Goal: Obtain resource: Download file/media

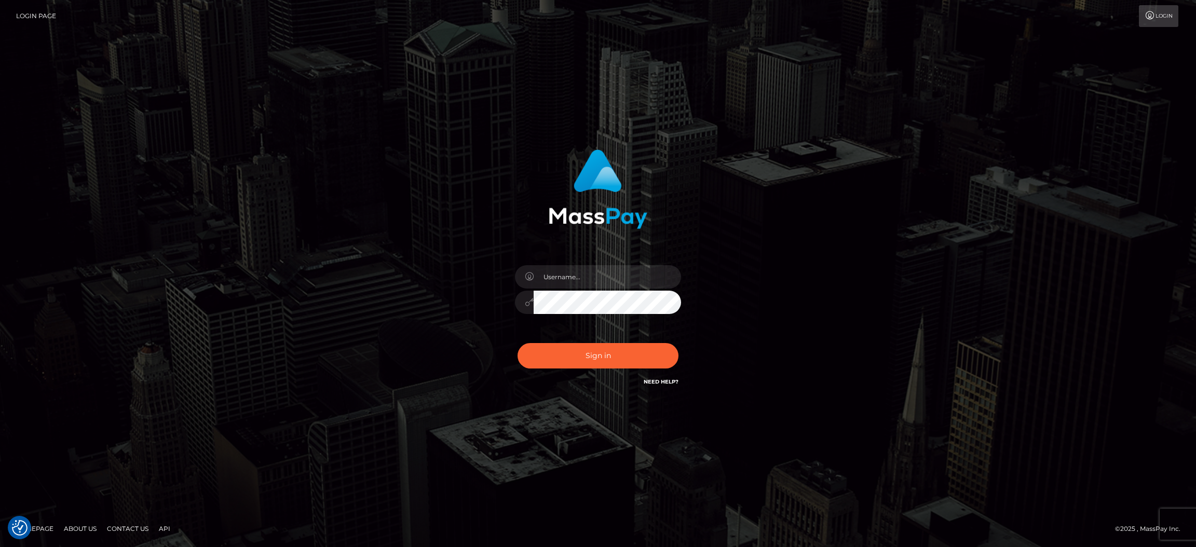
checkbox input "true"
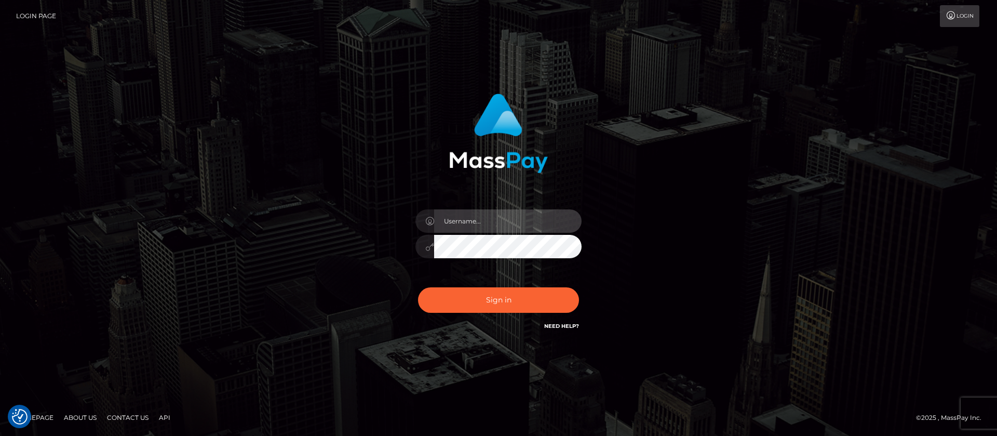
click at [499, 214] on input "text" at bounding box center [507, 220] width 147 height 23
type input "APteam.medley"
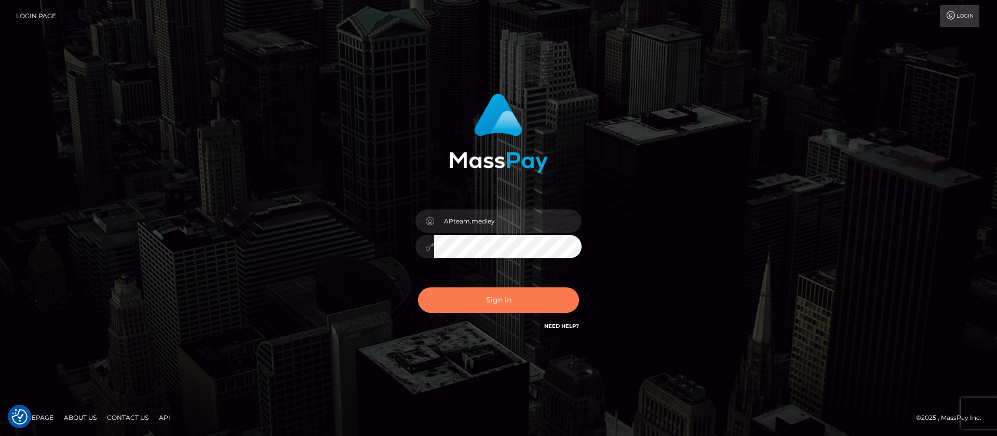
click at [510, 301] on button "Sign in" at bounding box center [498, 299] width 161 height 25
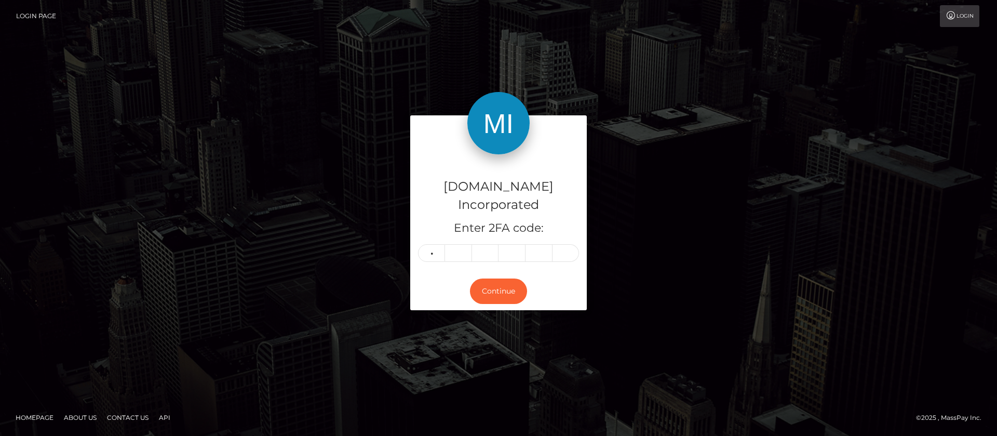
type input "2"
type input "3"
type input "5"
type input "2"
type input "0"
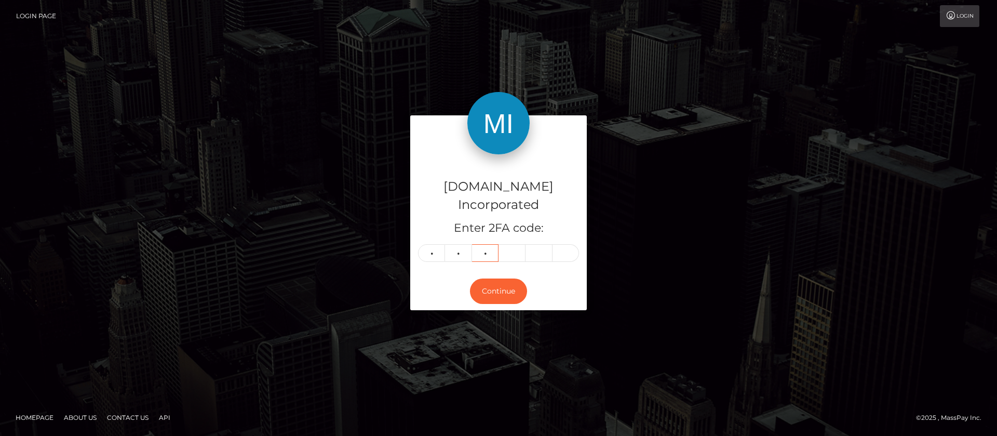
type input "4"
type input "7"
type input "8"
type input "3"
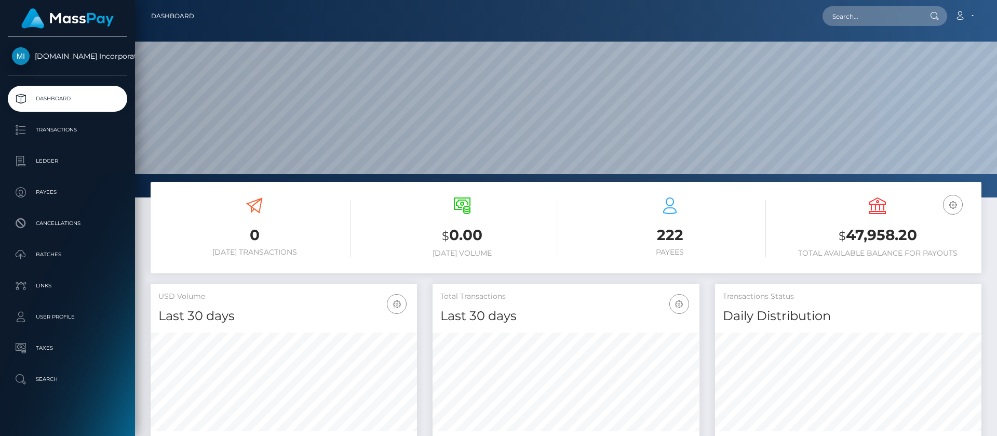
scroll to position [186, 267]
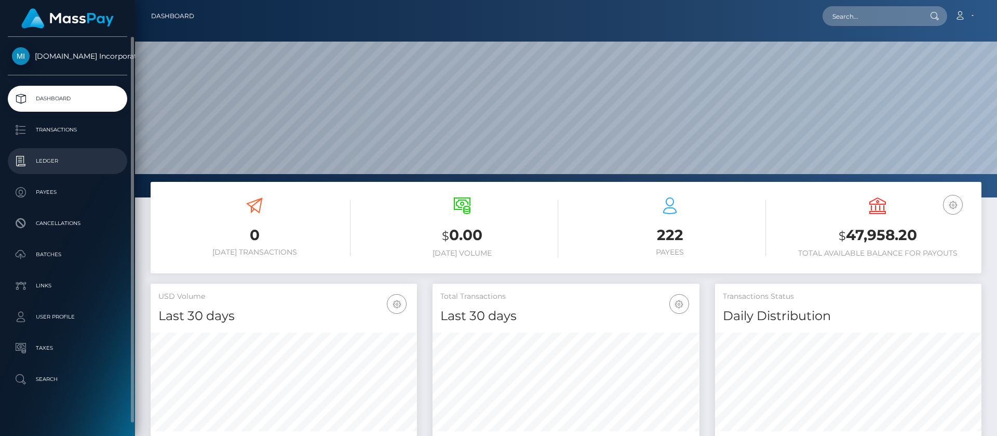
click at [42, 163] on p "Ledger" at bounding box center [67, 161] width 111 height 16
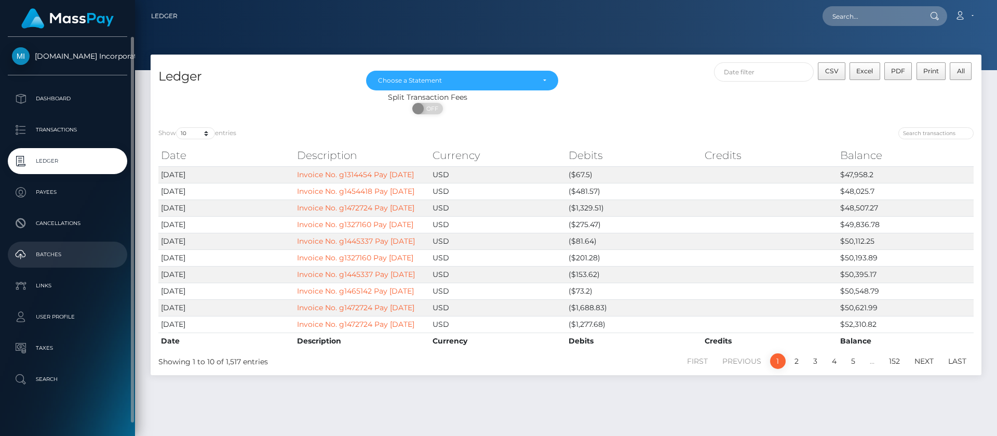
click at [55, 251] on p "Batches" at bounding box center [67, 255] width 111 height 16
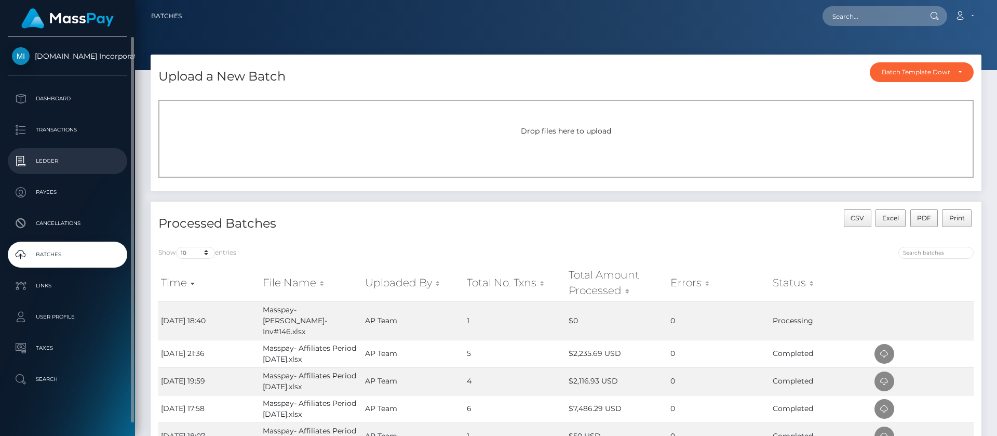
click at [48, 163] on p "Ledger" at bounding box center [67, 161] width 111 height 16
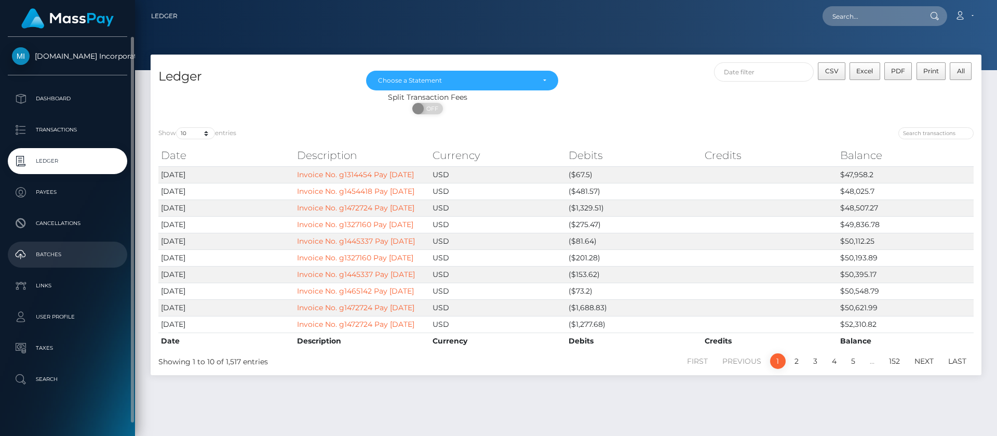
click at [52, 253] on p "Batches" at bounding box center [67, 255] width 111 height 16
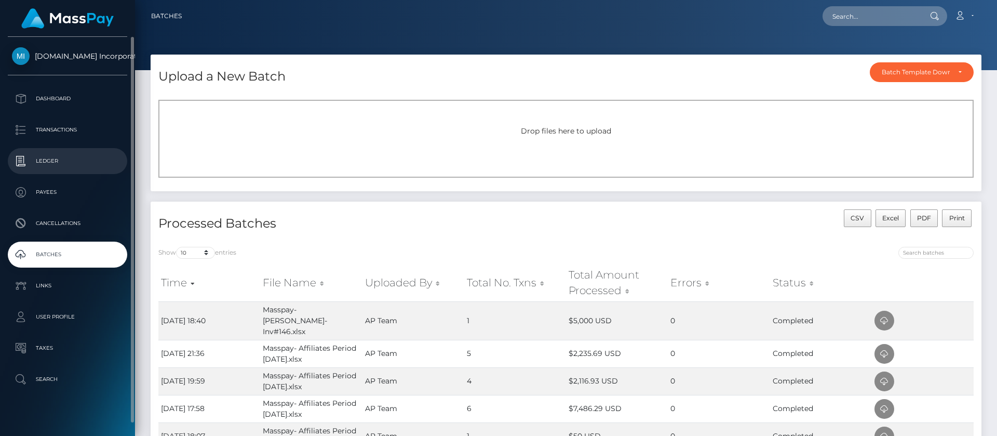
click at [47, 158] on p "Ledger" at bounding box center [67, 161] width 111 height 16
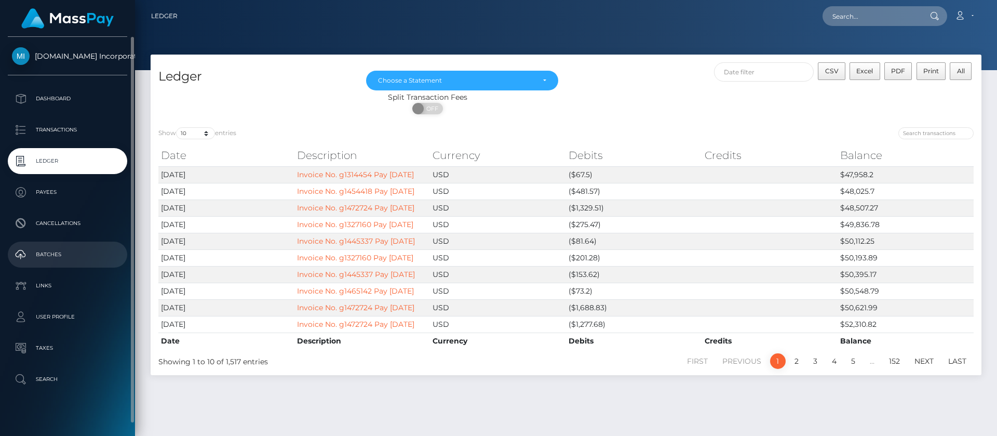
click at [48, 254] on p "Batches" at bounding box center [67, 255] width 111 height 16
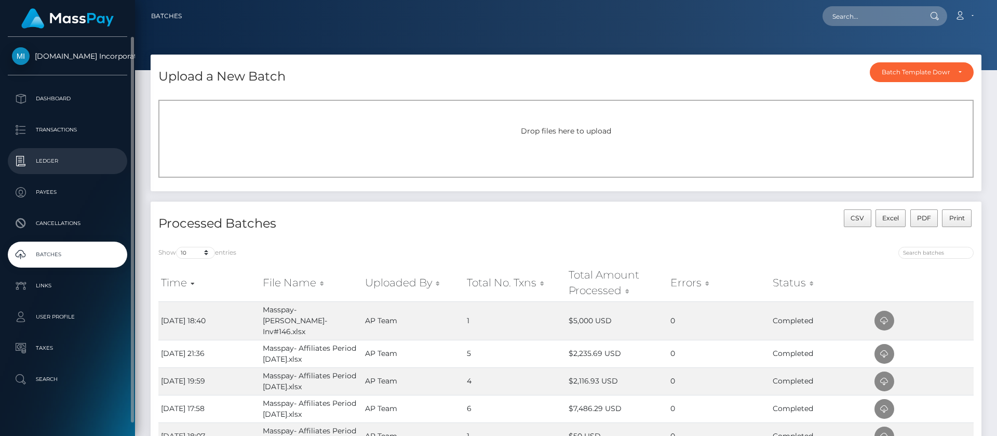
click at [52, 158] on p "Ledger" at bounding box center [67, 161] width 111 height 16
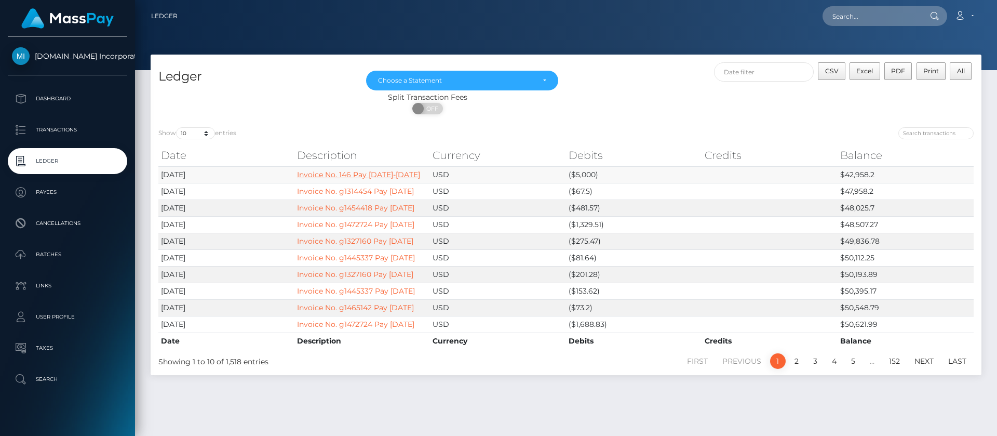
click at [338, 175] on link "Invoice No. 146 Pay Sept 16-30 2025" at bounding box center [358, 174] width 123 height 9
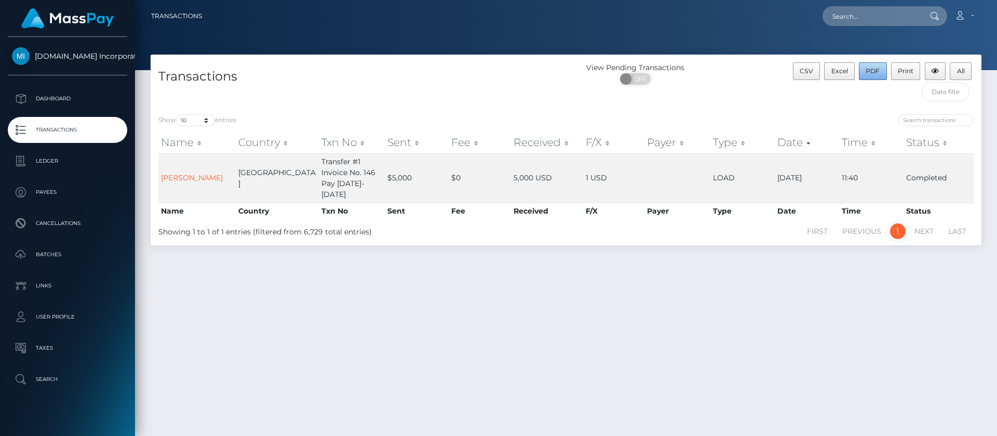
click at [871, 73] on span "PDF" at bounding box center [873, 71] width 14 height 8
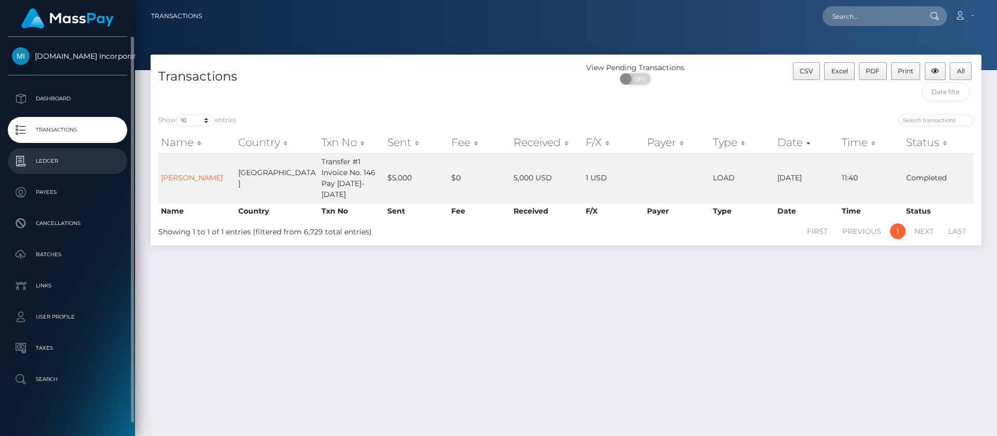
click at [55, 165] on p "Ledger" at bounding box center [67, 161] width 111 height 16
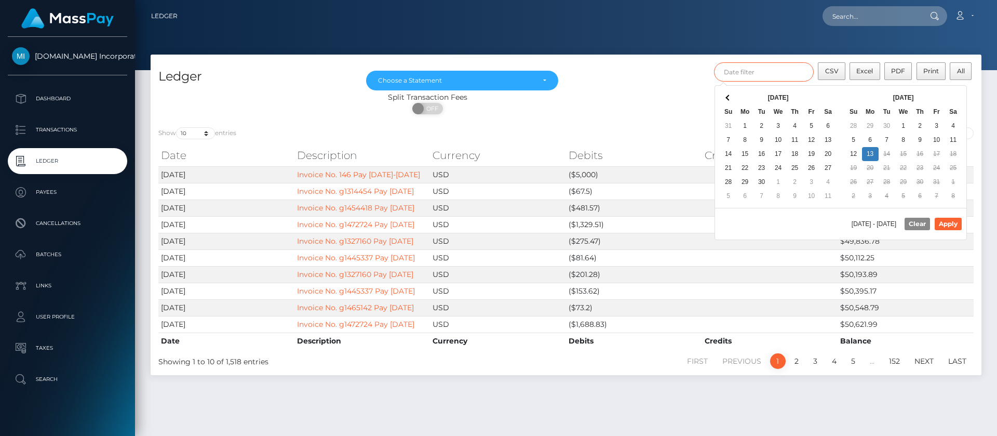
click at [788, 76] on input "text" at bounding box center [764, 71] width 100 height 19
click at [928, 91] on th "Oct 2025" at bounding box center [903, 98] width 83 height 14
click at [947, 221] on button "Apply" at bounding box center [948, 224] width 27 height 12
type input "10/01/2025 - 10/13/2025"
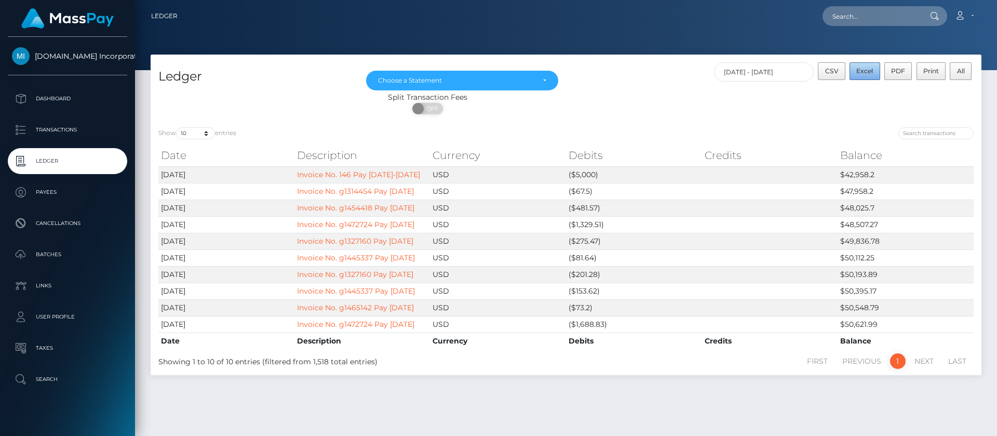
click at [862, 72] on span "Excel" at bounding box center [864, 71] width 17 height 8
click at [958, 18] on icon at bounding box center [959, 15] width 11 height 8
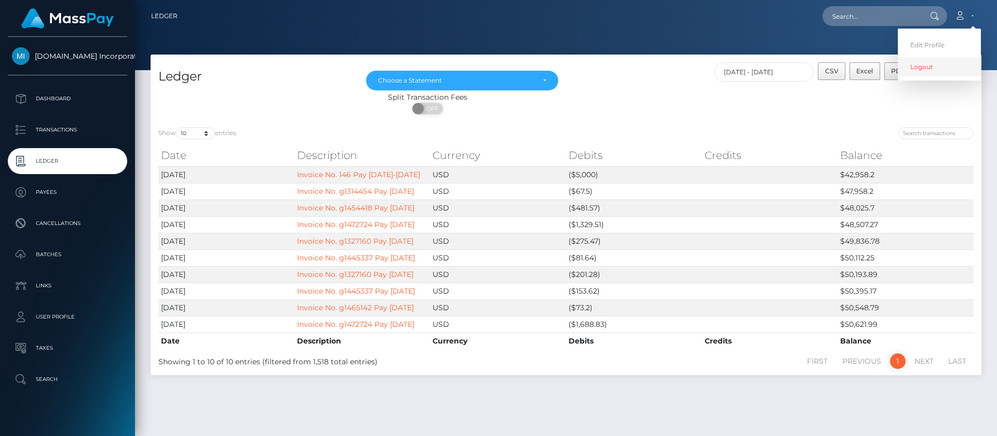
click at [911, 72] on link "Logout" at bounding box center [939, 66] width 83 height 19
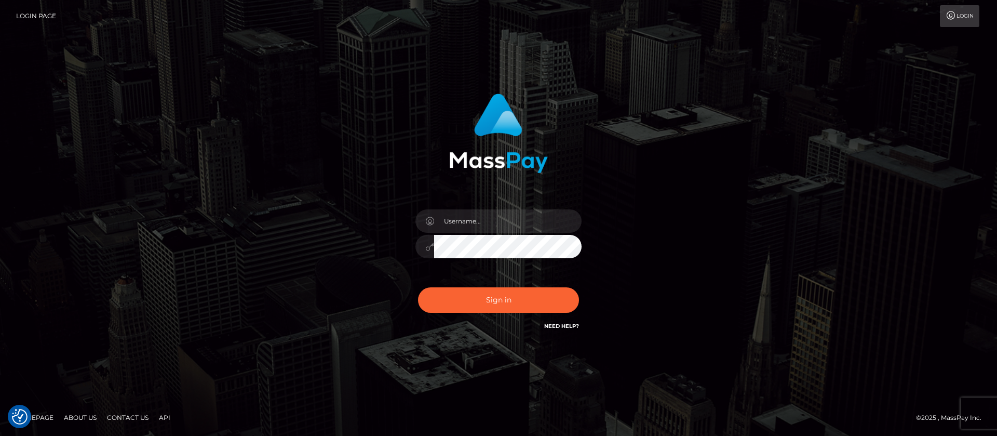
checkbox input "true"
click at [492, 216] on input "text" at bounding box center [507, 220] width 147 height 23
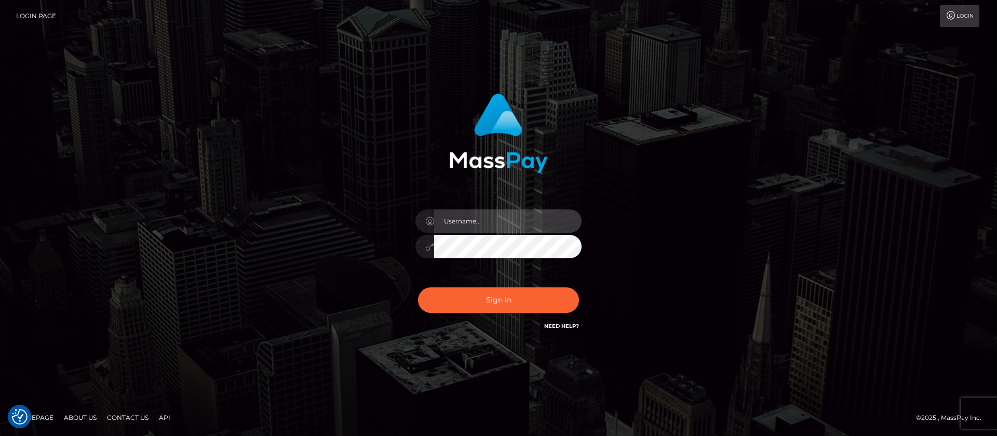
type input "APteam"
click at [418, 287] on button "Sign in" at bounding box center [498, 299] width 161 height 25
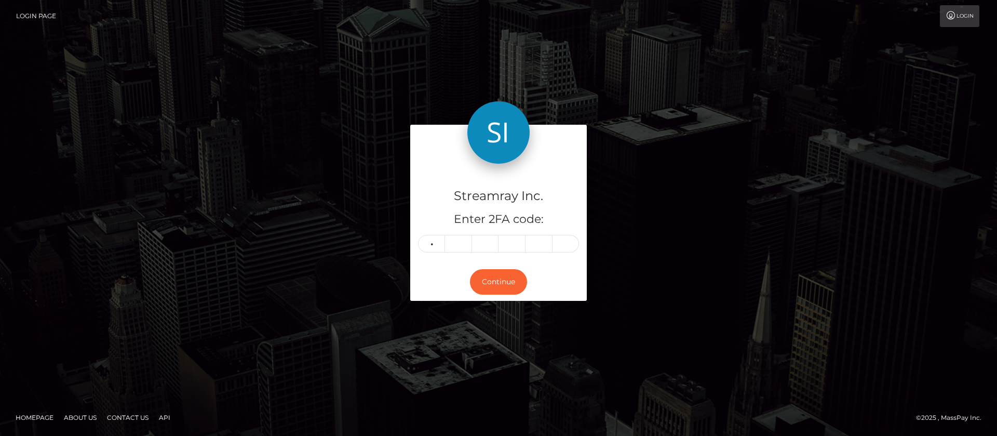
type input "0"
type input "4"
type input "5"
type input "3"
type input "2"
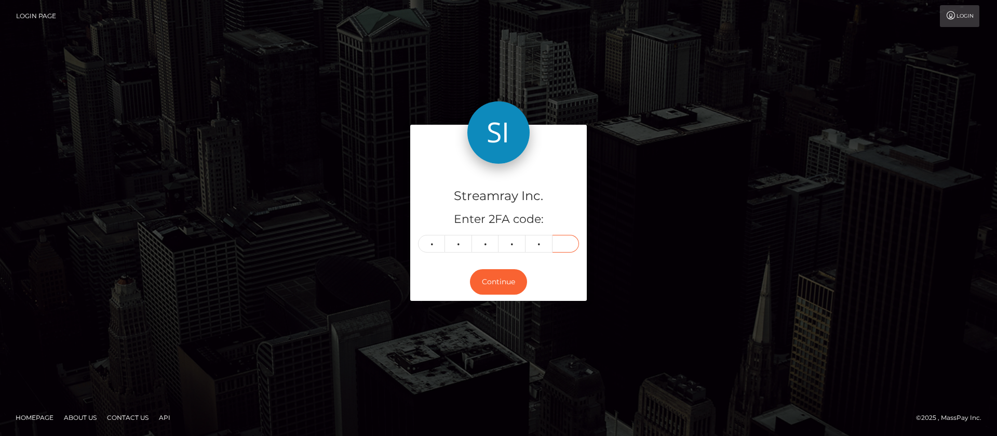
type input "0"
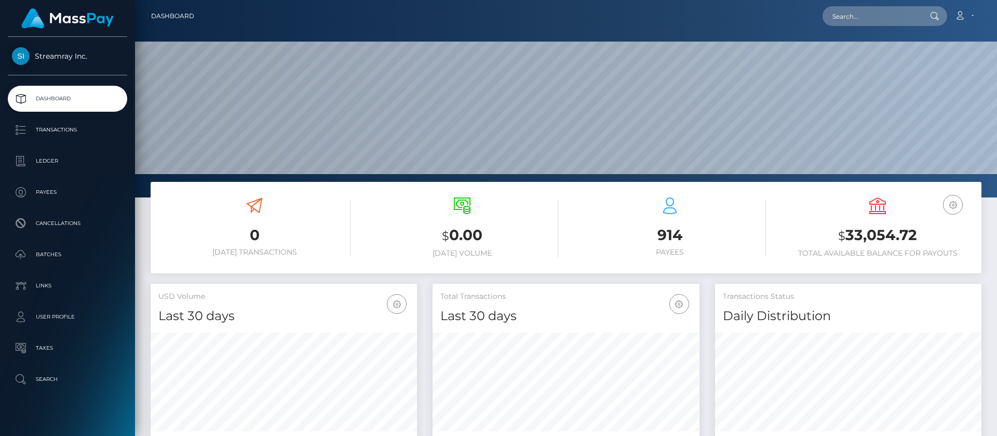
scroll to position [186, 267]
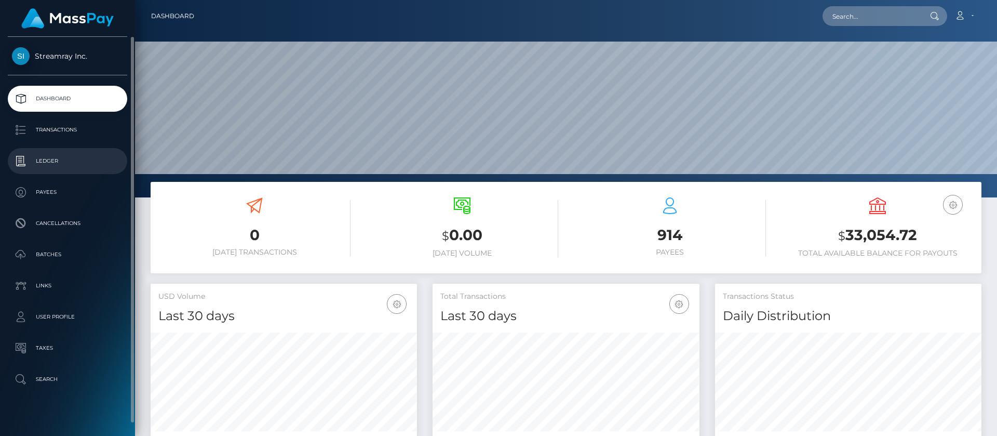
click at [61, 159] on p "Ledger" at bounding box center [67, 161] width 111 height 16
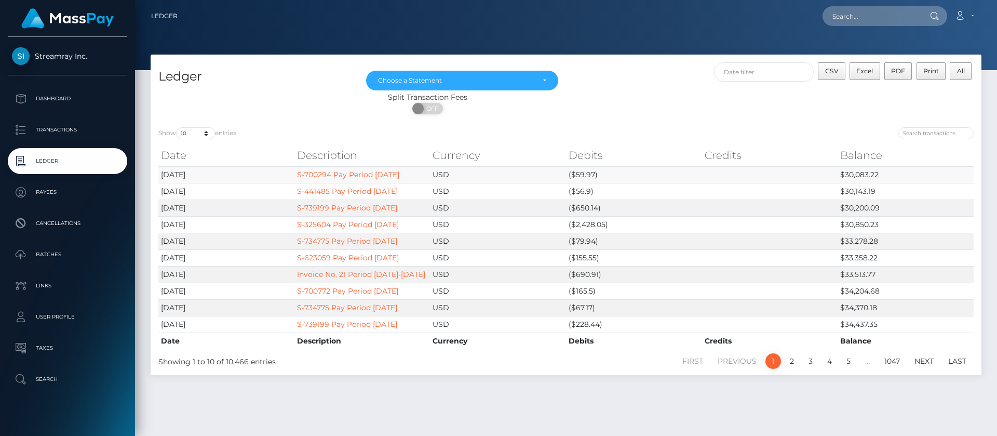
click at [865, 171] on td "$30,083.22" at bounding box center [905, 174] width 136 height 17
copy td "30,083.22"
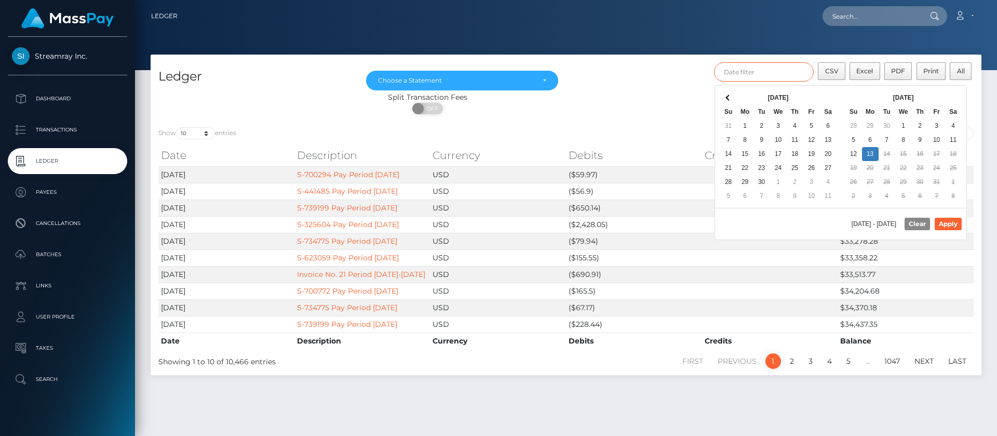
click at [773, 77] on input "text" at bounding box center [764, 71] width 100 height 19
click at [943, 94] on th "[DATE]" at bounding box center [903, 98] width 83 height 14
click at [944, 223] on button "Apply" at bounding box center [948, 224] width 27 height 12
type input "[DATE] - [DATE]"
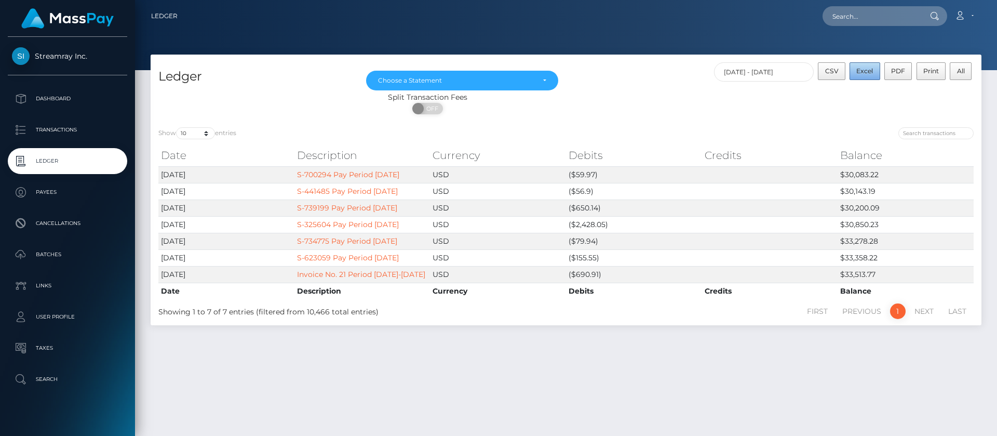
click at [863, 73] on span "Excel" at bounding box center [864, 71] width 17 height 8
